Goal: Task Accomplishment & Management: Manage account settings

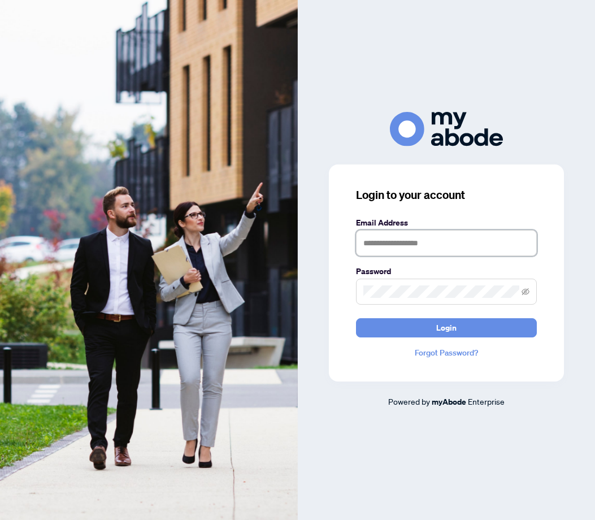
type input "**********"
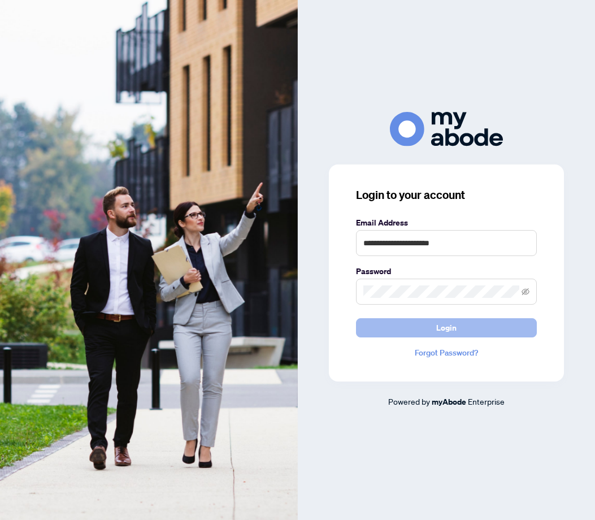
click at [440, 332] on span "Login" at bounding box center [446, 328] width 20 height 18
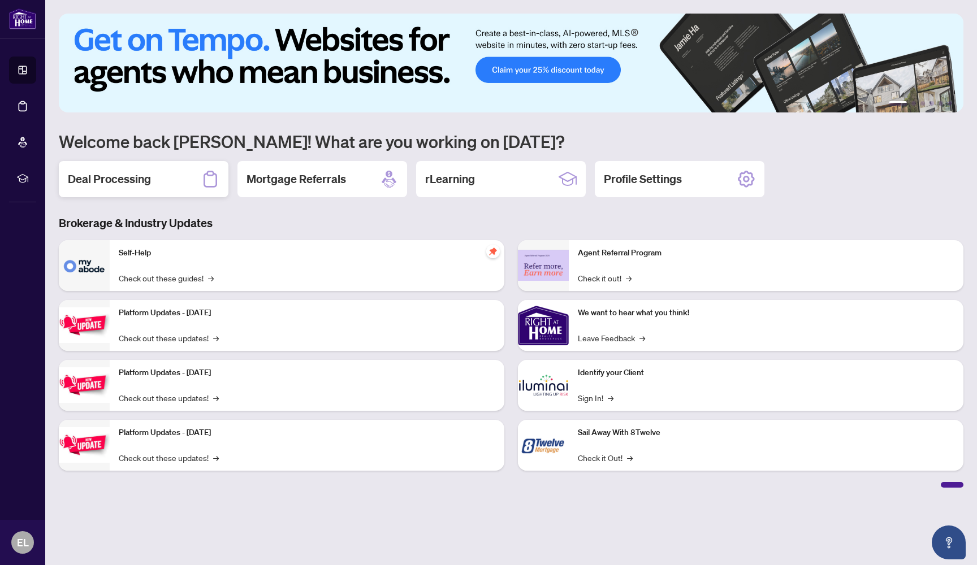
click at [136, 182] on h2 "Deal Processing" at bounding box center [109, 179] width 83 height 16
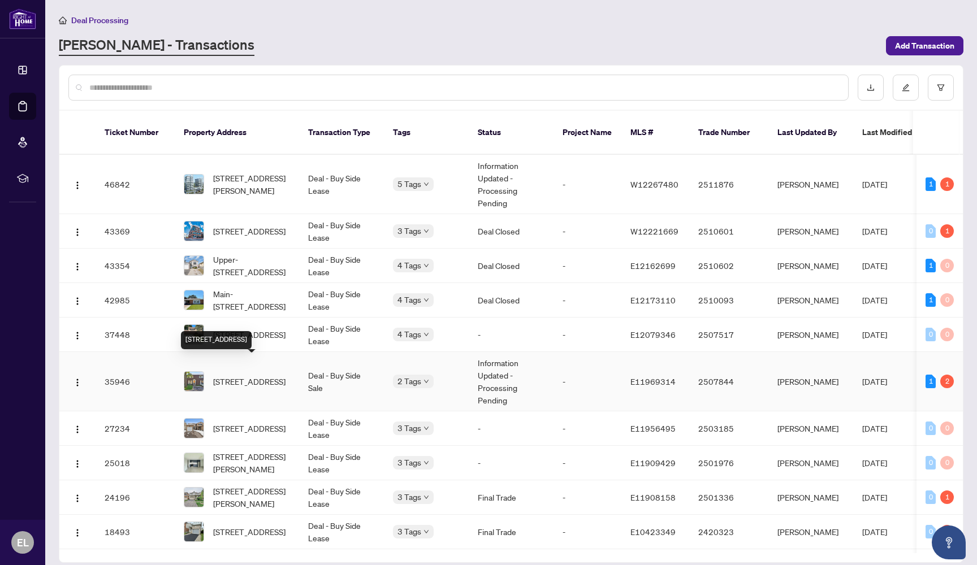
click at [265, 375] on span "117-70 Cass Ave, Toronto, Ontario M1T 3P9, Canada" at bounding box center [249, 381] width 72 height 12
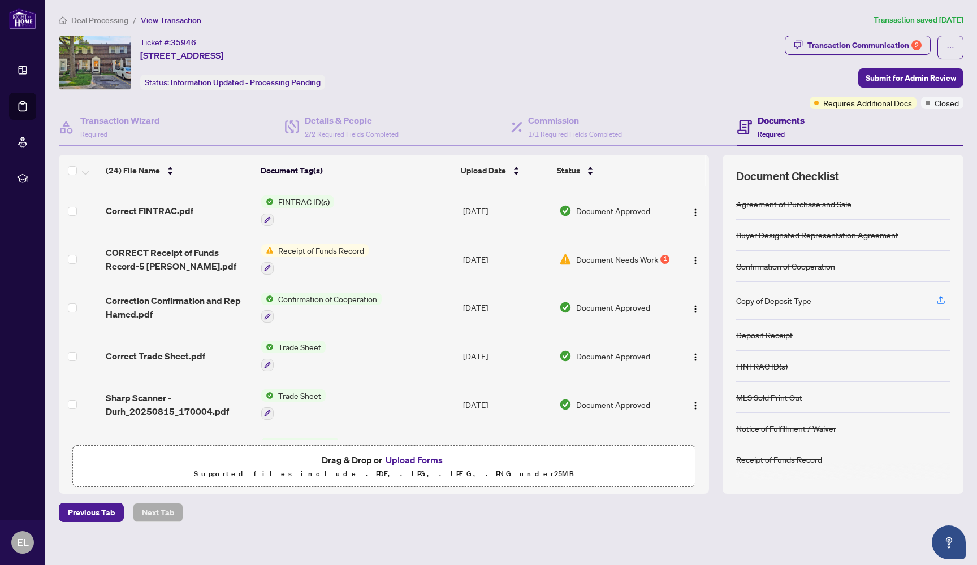
click at [299, 250] on span "Receipt of Funds Record" at bounding box center [321, 250] width 95 height 12
click at [193, 254] on span "CORRECT Receipt of Funds Record-5 AHMED.pdf" at bounding box center [179, 259] width 146 height 27
click at [423, 462] on button "Upload Forms" at bounding box center [414, 460] width 64 height 15
click at [595, 46] on div "Transaction Communication 2" at bounding box center [864, 45] width 114 height 18
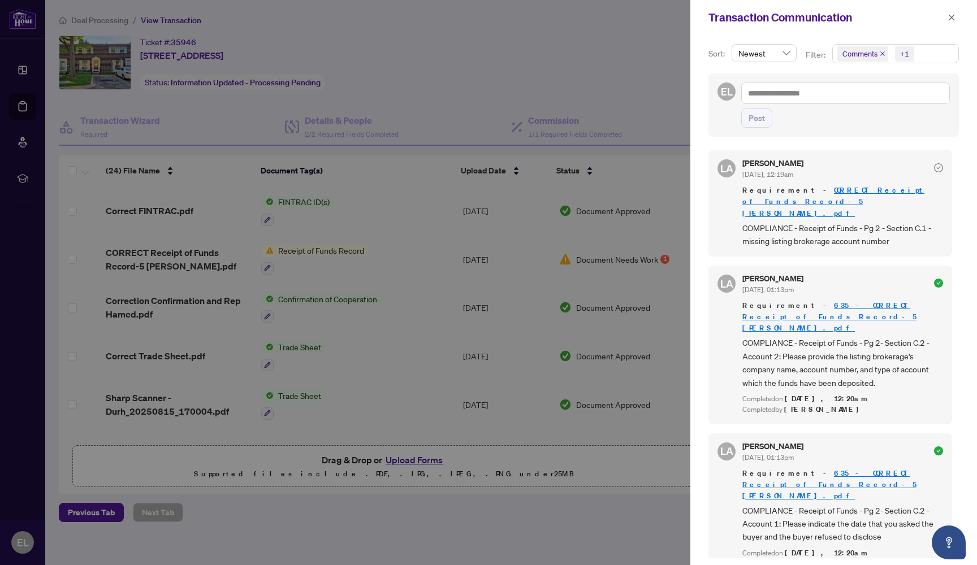
drag, startPoint x: 951, startPoint y: 224, endPoint x: 956, endPoint y: 237, distance: 14.0
click at [595, 237] on div "Sort: Newest Filter: Comments +1 EL Post LA Luna Almuhanna Sep/03/2025, 12:19am…" at bounding box center [833, 300] width 287 height 530
click at [595, 19] on button "button" at bounding box center [951, 18] width 15 height 14
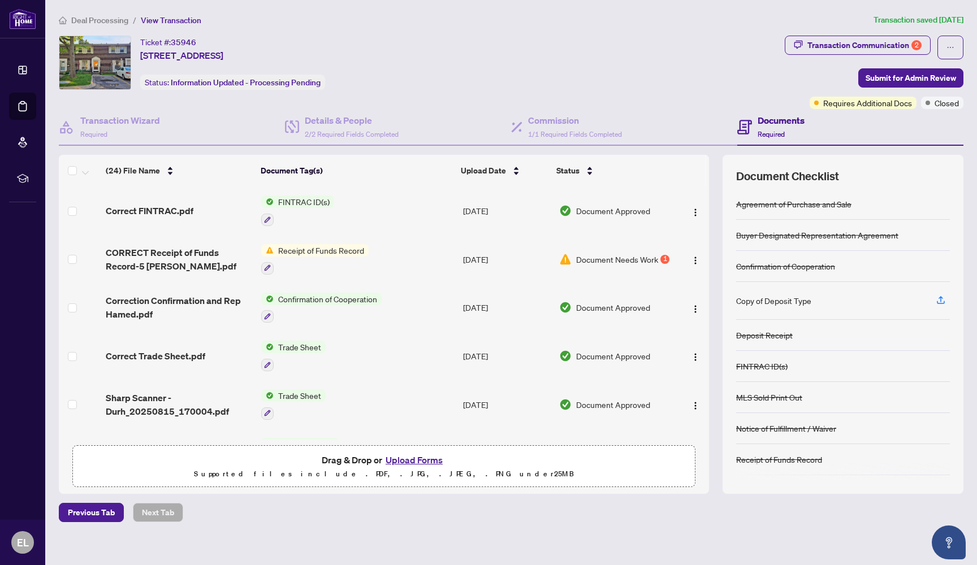
click at [406, 462] on button "Upload Forms" at bounding box center [414, 460] width 64 height 15
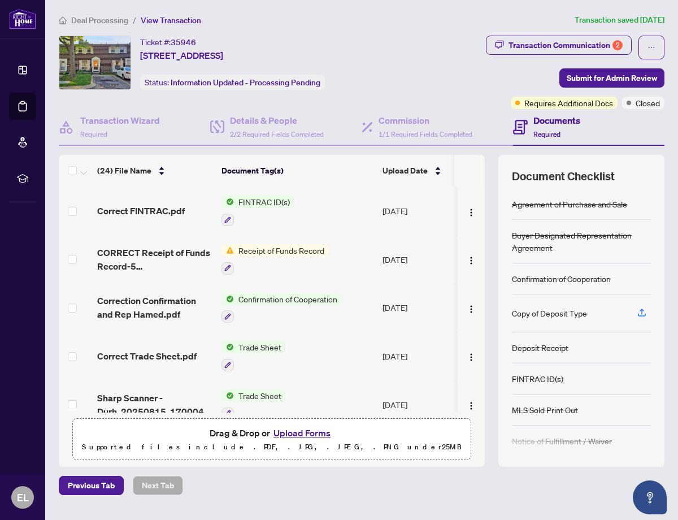
click at [317, 431] on button "Upload Forms" at bounding box center [302, 433] width 64 height 15
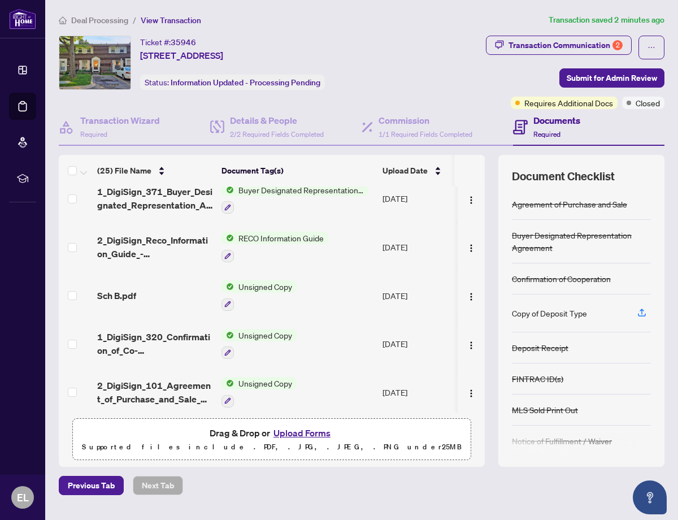
scroll to position [973, 0]
click at [421, 57] on div "Transaction Communication 2 Submit for Admin Review Requires Additional Docs Cl…" at bounding box center [536, 72] width 257 height 73
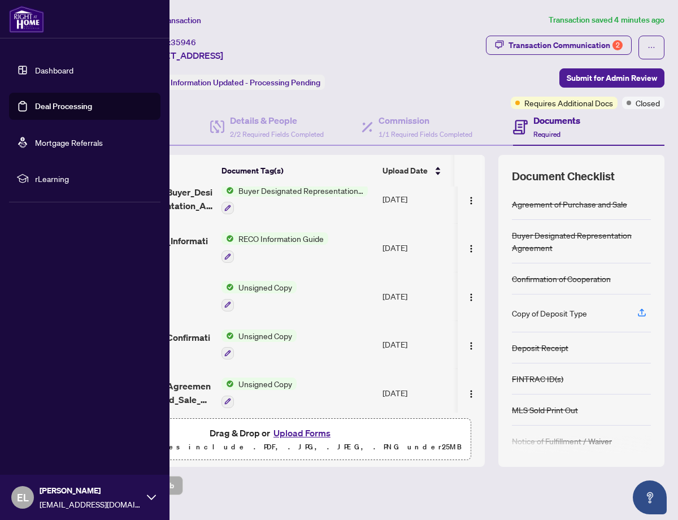
click at [35, 68] on link "Dashboard" at bounding box center [54, 70] width 38 height 10
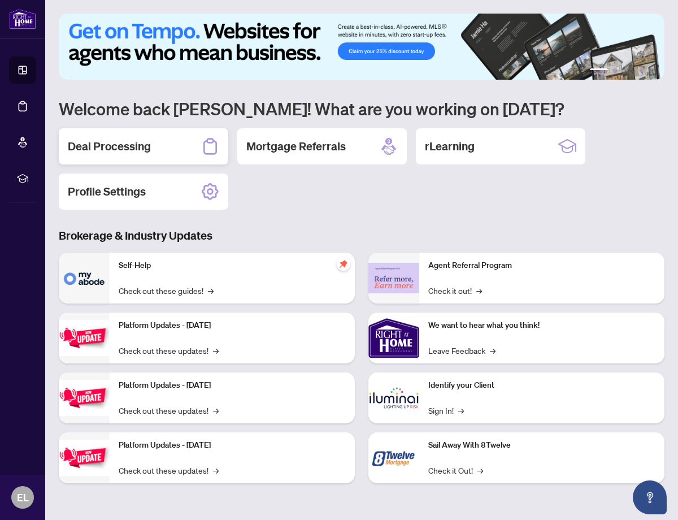
click at [132, 144] on h2 "Deal Processing" at bounding box center [109, 146] width 83 height 16
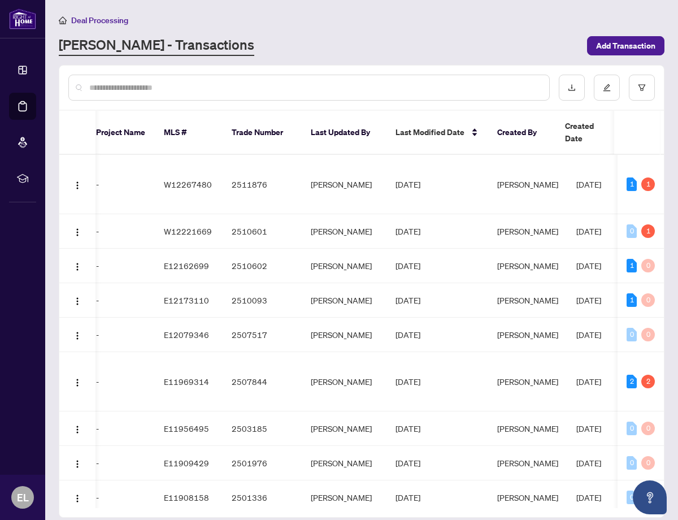
scroll to position [0, 471]
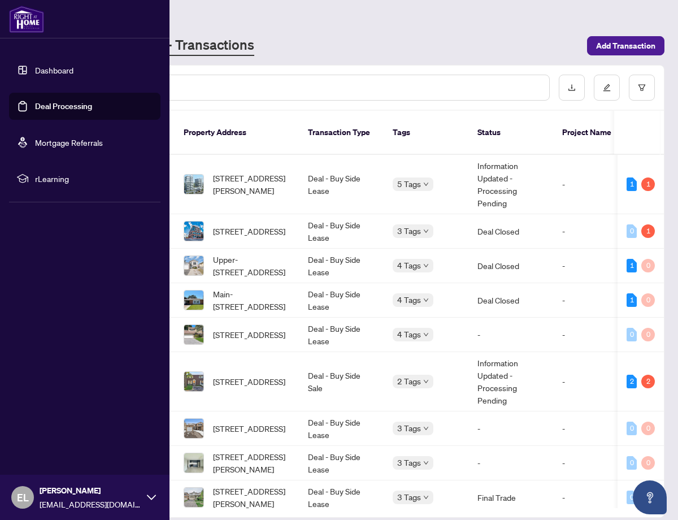
click at [72, 68] on link "Dashboard" at bounding box center [54, 70] width 38 height 10
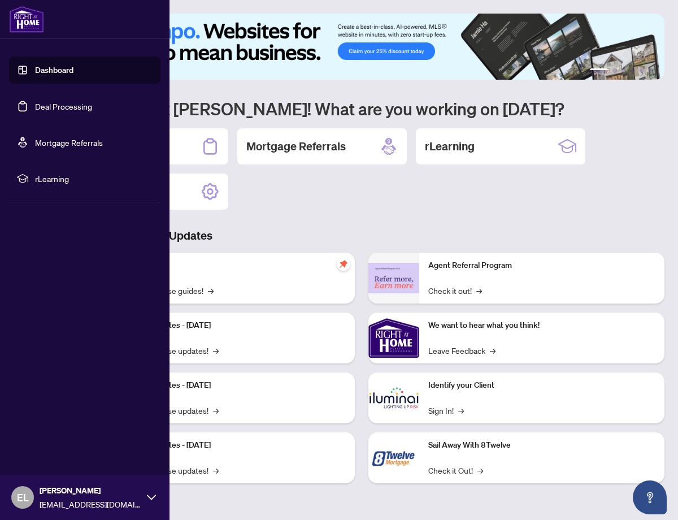
click at [152, 495] on icon at bounding box center [151, 497] width 9 height 9
click at [51, 432] on span "Logout" at bounding box center [45, 430] width 25 height 18
